Goal: Task Accomplishment & Management: Manage account settings

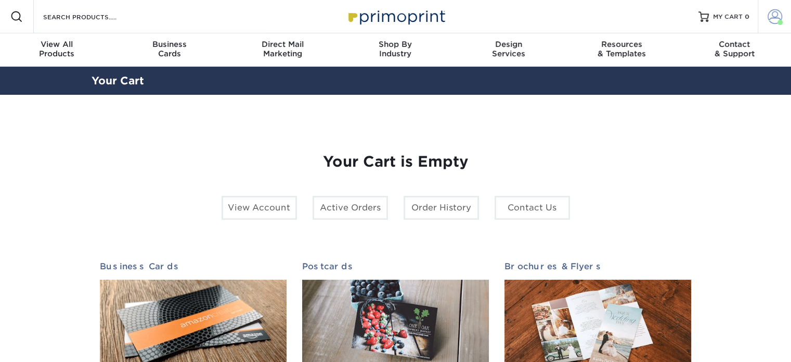
click at [782, 25] on link "Account" at bounding box center [774, 16] width 33 height 33
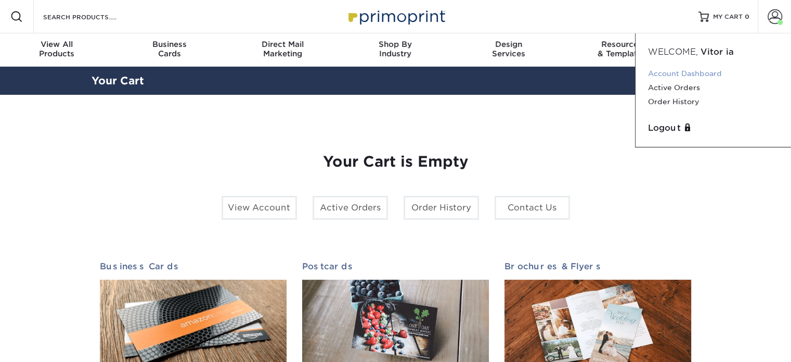
click at [692, 74] on link "Account Dashboard" at bounding box center [713, 74] width 131 height 14
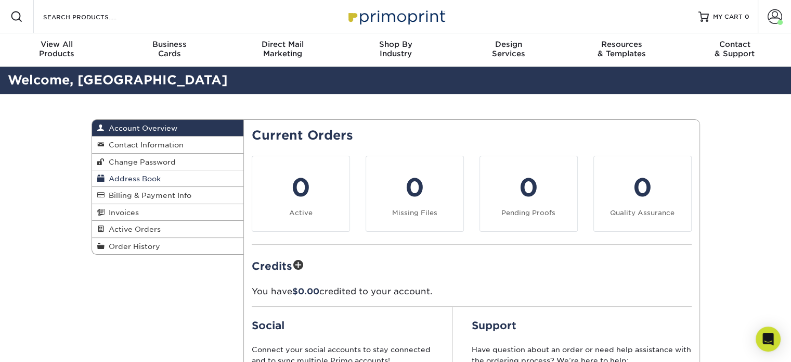
click at [144, 179] on span "Address Book" at bounding box center [133, 178] width 56 height 8
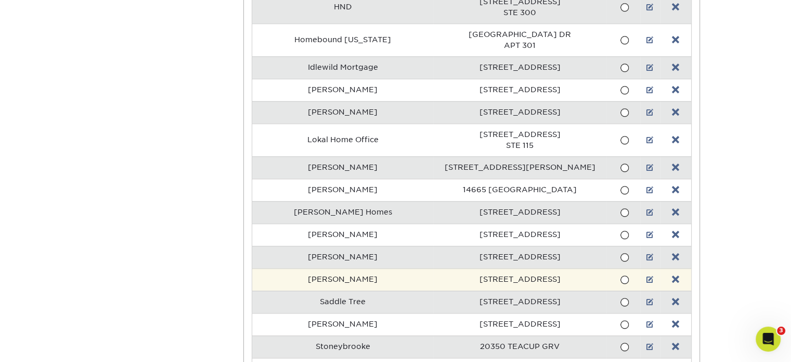
scroll to position [982, 0]
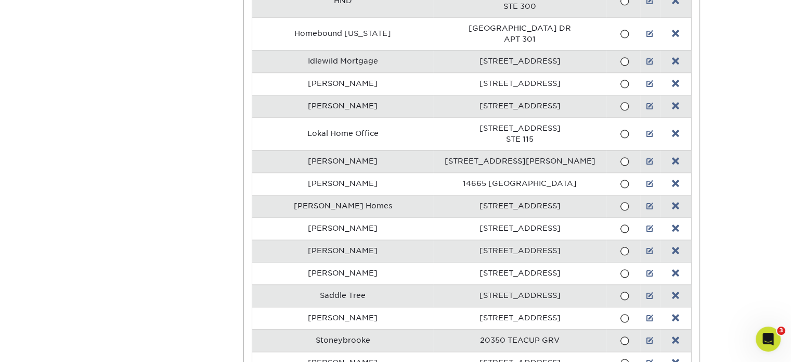
click at [448, 197] on td "[STREET_ADDRESS]" at bounding box center [519, 206] width 173 height 22
click at [511, 199] on td "[STREET_ADDRESS]" at bounding box center [519, 206] width 173 height 22
click at [620, 201] on span at bounding box center [624, 206] width 9 height 10
click at [0, 0] on input "radio" at bounding box center [0, 0] width 0 height 0
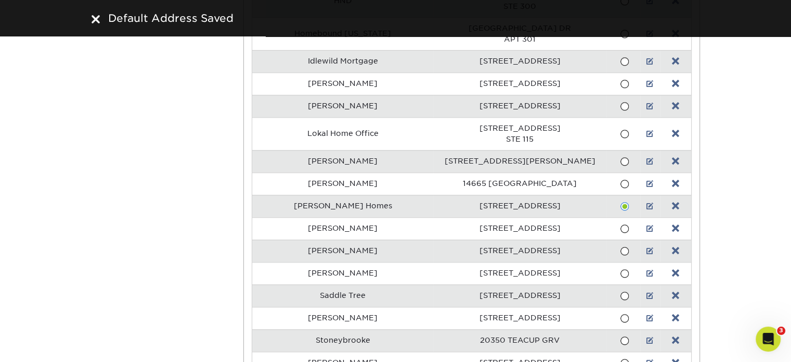
click at [620, 201] on span at bounding box center [624, 206] width 9 height 10
click at [0, 0] on input "radio" at bounding box center [0, 0] width 0 height 0
click at [534, 201] on td "[STREET_ADDRESS]" at bounding box center [519, 206] width 173 height 22
click at [620, 201] on span at bounding box center [624, 206] width 9 height 10
click at [0, 0] on input "radio" at bounding box center [0, 0] width 0 height 0
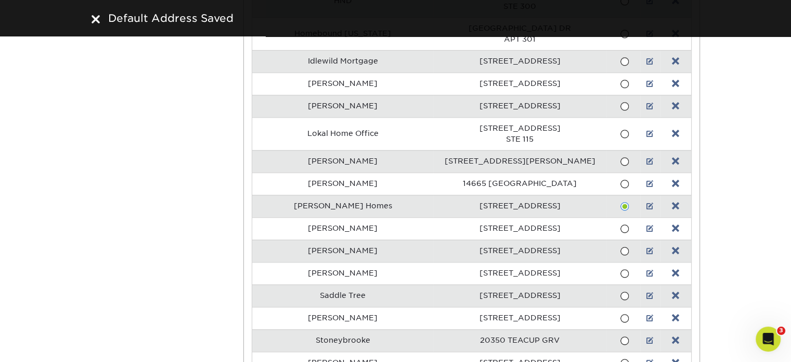
click at [620, 201] on span at bounding box center [624, 206] width 9 height 10
click at [0, 0] on input "radio" at bounding box center [0, 0] width 0 height 0
click at [620, 201] on span at bounding box center [624, 206] width 9 height 10
click at [0, 0] on input "radio" at bounding box center [0, 0] width 0 height 0
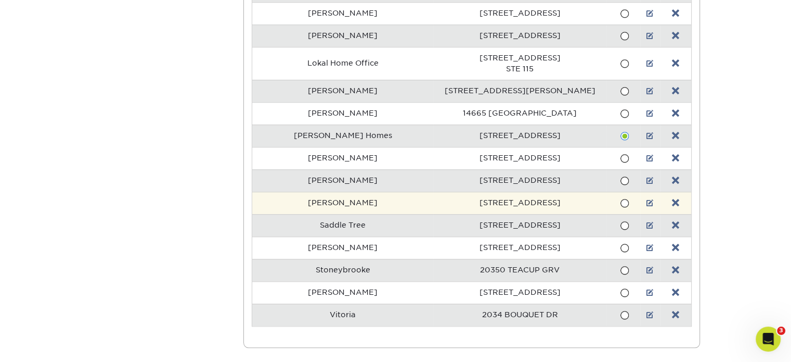
scroll to position [1053, 0]
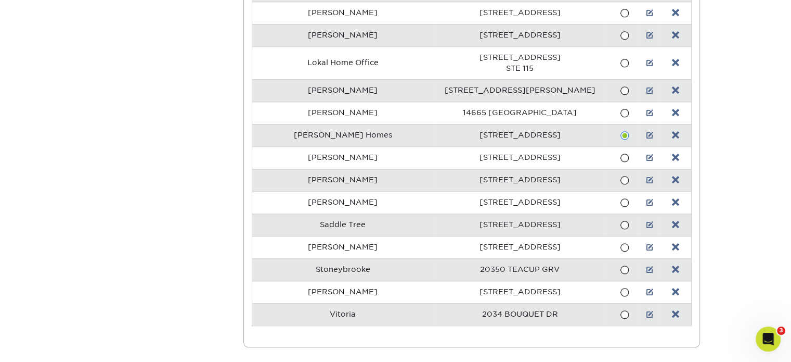
click at [620, 310] on span at bounding box center [624, 315] width 9 height 10
click at [0, 0] on input "radio" at bounding box center [0, 0] width 0 height 0
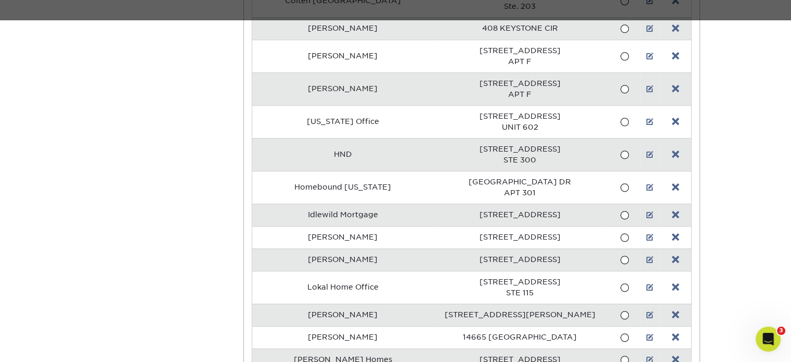
scroll to position [828, 0]
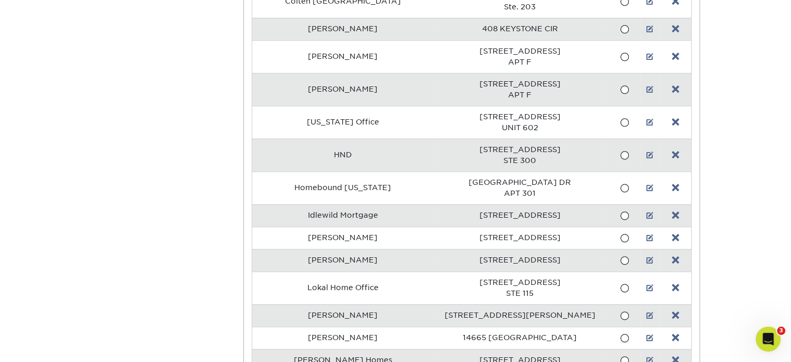
click at [564, 212] on td "[STREET_ADDRESS]" at bounding box center [519, 215] width 173 height 22
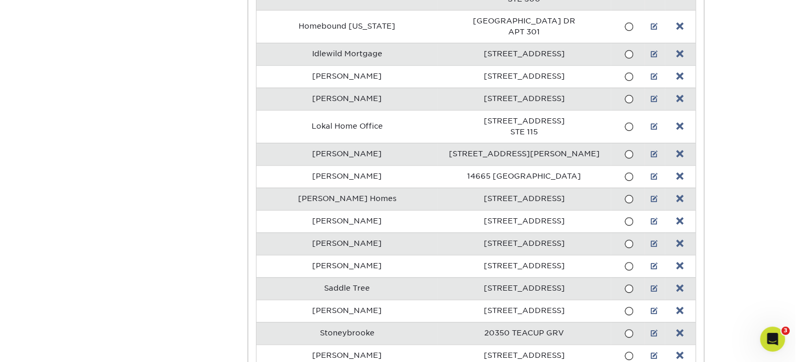
scroll to position [991, 0]
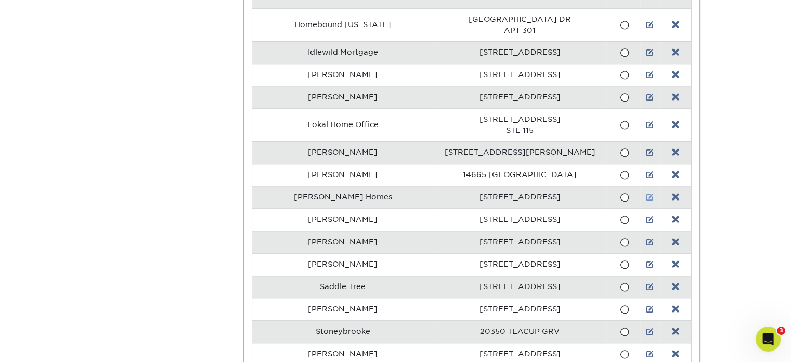
click at [648, 193] on link at bounding box center [650, 197] width 7 height 8
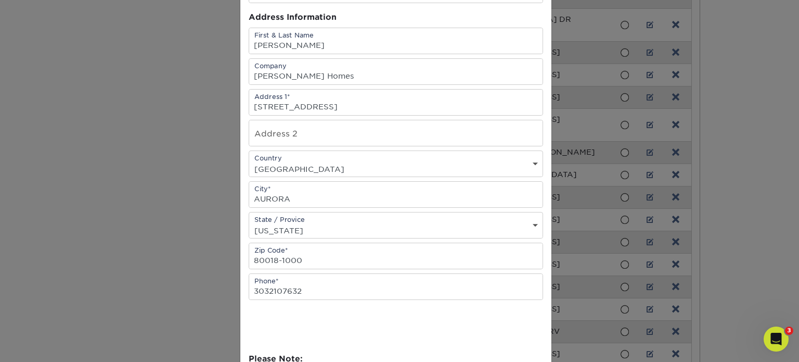
scroll to position [97, 0]
click at [369, 221] on select "State / Province [US_STATE] [US_STATE] [US_STATE] [US_STATE] [US_STATE] [US_STA…" at bounding box center [395, 228] width 293 height 15
select select "CO"
click at [249, 221] on select "State / Province [US_STATE] [US_STATE] [US_STATE] [US_STATE] [US_STATE] [US_STA…" at bounding box center [395, 228] width 293 height 15
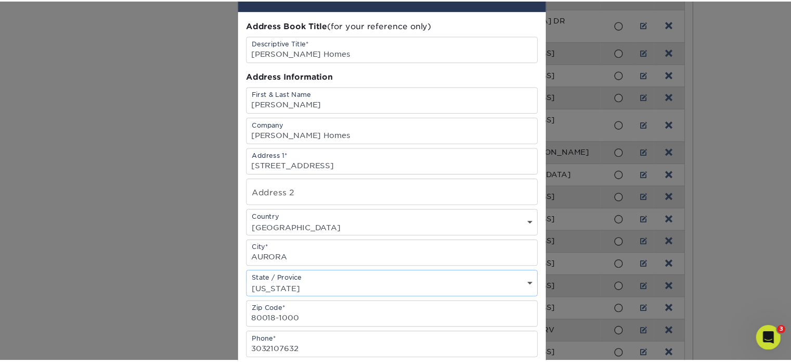
scroll to position [37, 0]
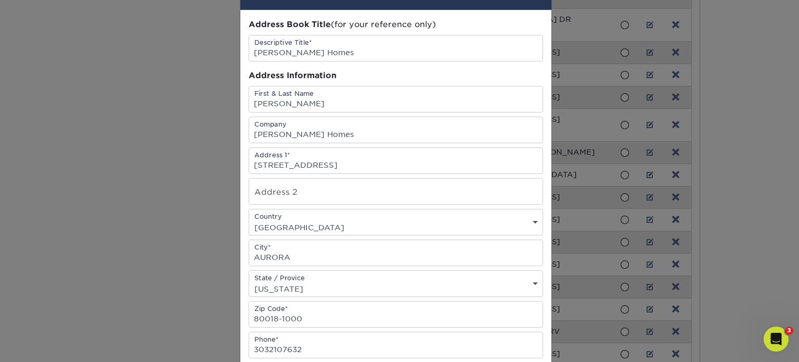
click at [750, 103] on div "× Edit Address Address Book Title (for your reference only) Descriptive Title* …" at bounding box center [399, 181] width 799 height 362
